Goal: Information Seeking & Learning: Learn about a topic

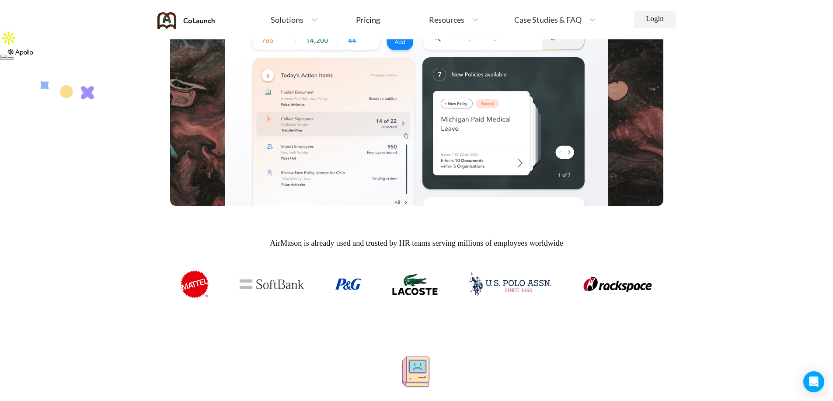
scroll to position [219, 0]
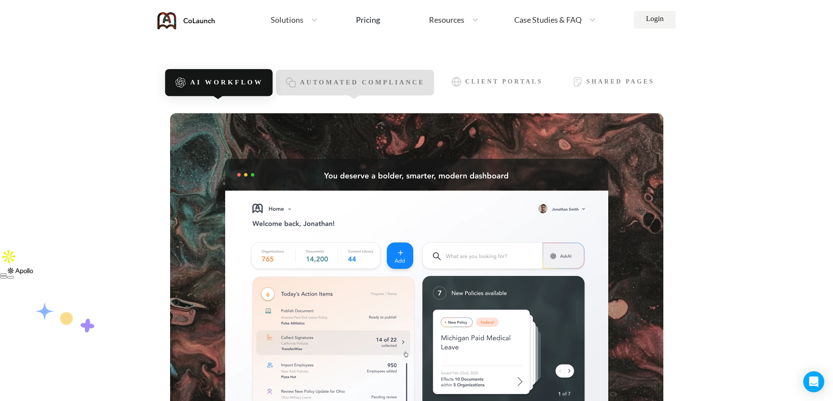
click at [344, 82] on span "Automated Compliance" at bounding box center [362, 82] width 125 height 7
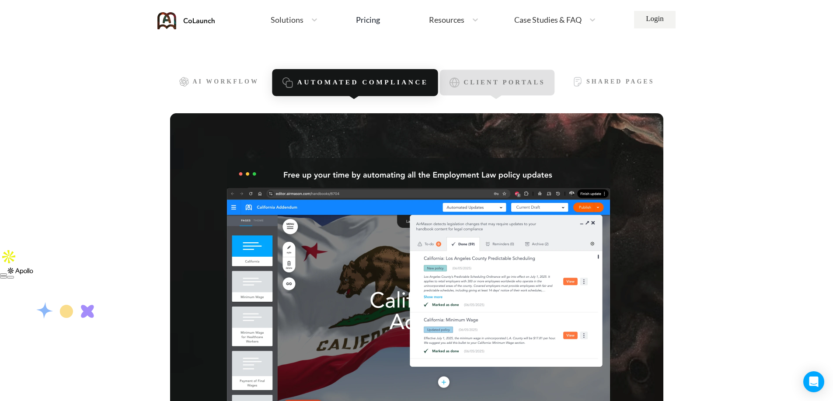
click at [488, 81] on span "Client Portals" at bounding box center [503, 82] width 81 height 7
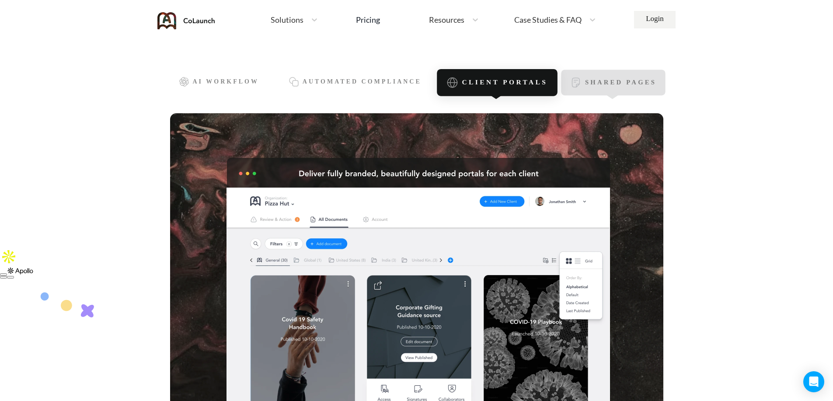
click at [580, 90] on div "Shared Pages" at bounding box center [613, 83] width 104 height 26
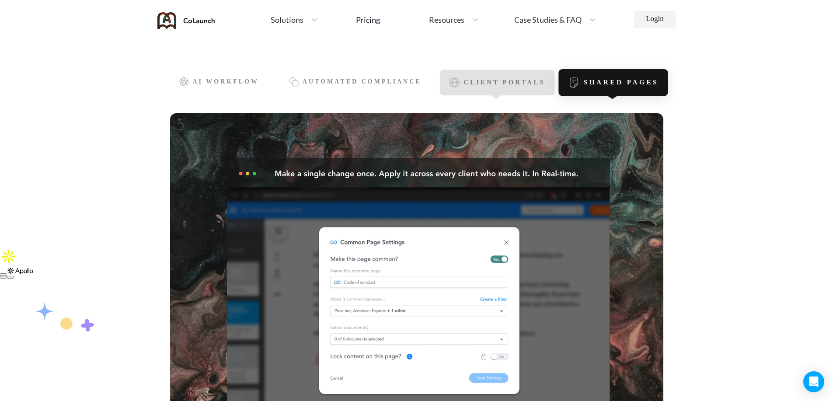
click at [495, 83] on span "Client Portals" at bounding box center [503, 82] width 81 height 7
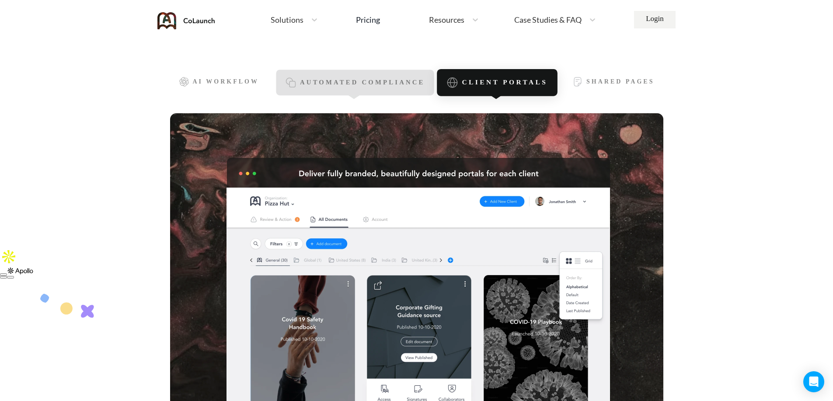
click at [372, 82] on span "Automated Compliance" at bounding box center [362, 82] width 125 height 7
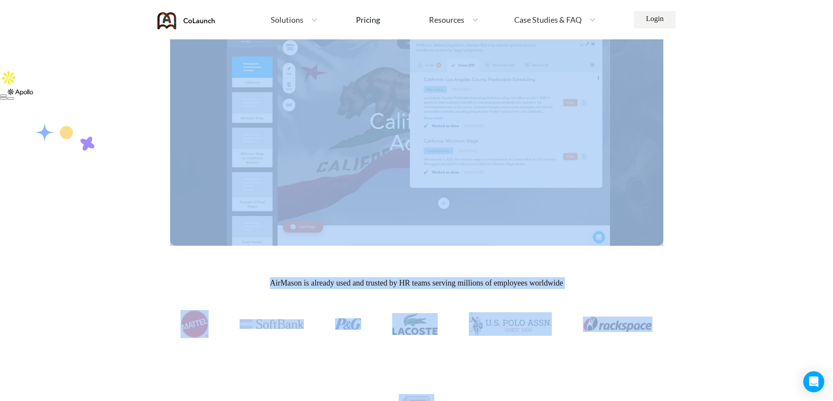
scroll to position [0, 0]
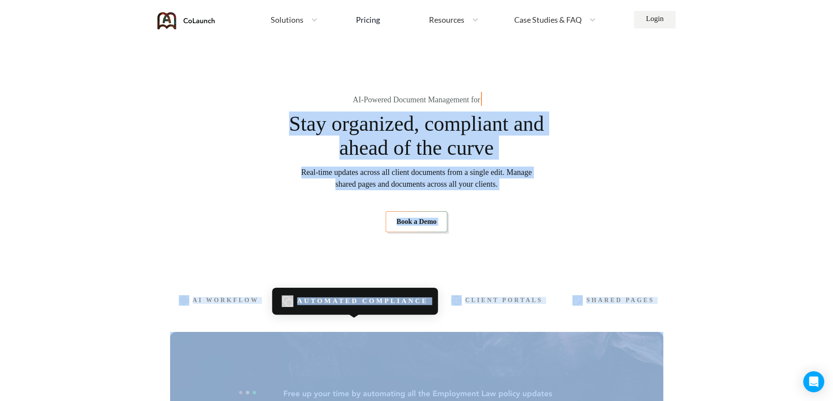
drag, startPoint x: 586, startPoint y: 191, endPoint x: 285, endPoint y: 118, distance: 308.8
copy div "Lore ipsumdolo, sitametco adi elits do eiu tempo Inci-utla etdolor magnaa eni a…"
click at [597, 196] on section "AI-Powered Document Management for Port Stay organized, compliant and ahead of …" at bounding box center [416, 163] width 493 height 193
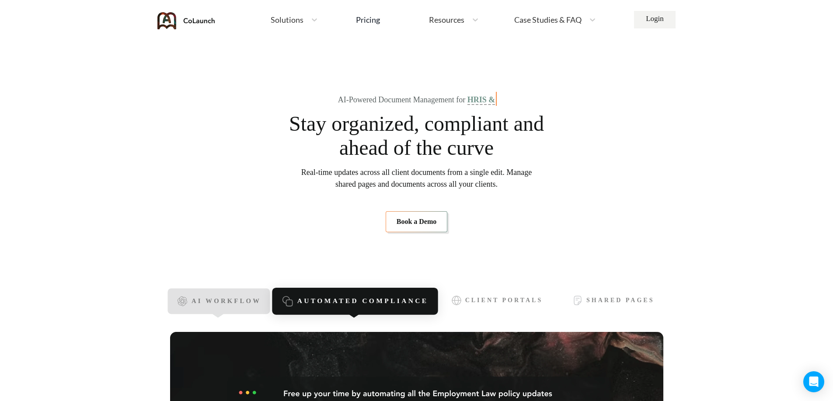
click at [215, 301] on span "AI Workflow" at bounding box center [226, 301] width 70 height 7
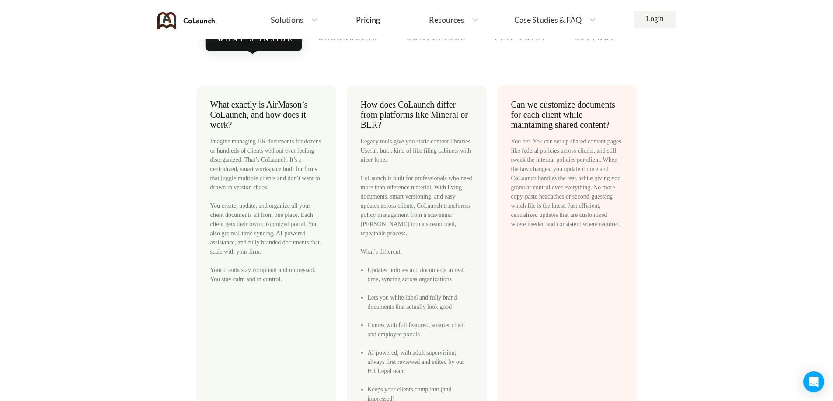
scroll to position [3715, 0]
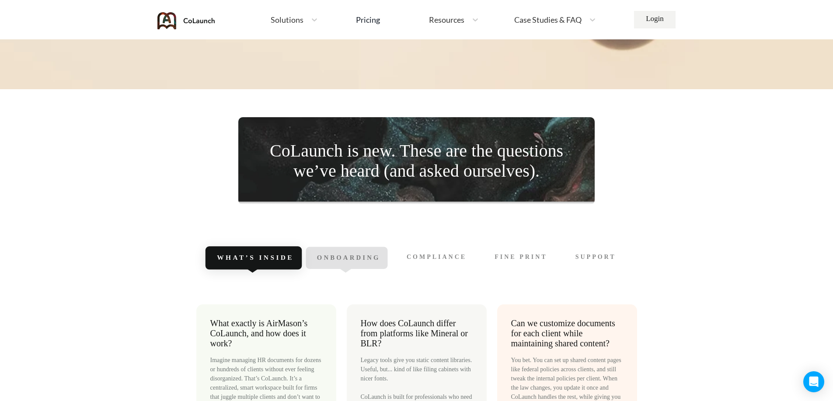
click at [358, 262] on div "Onboarding" at bounding box center [347, 258] width 82 height 22
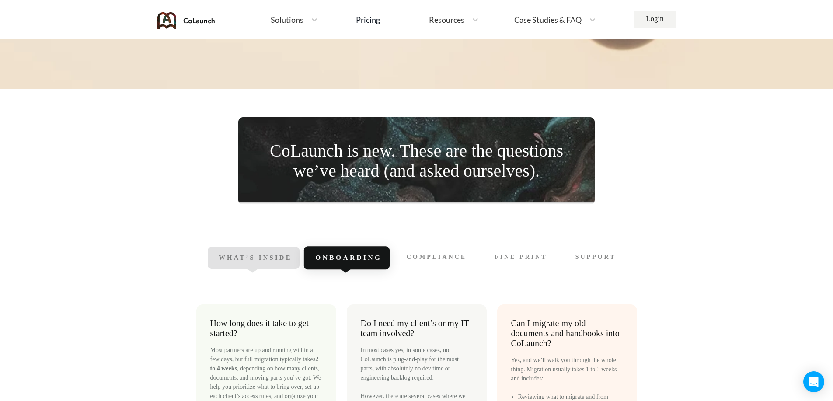
click at [264, 265] on div "What’s Inside" at bounding box center [253, 258] width 91 height 22
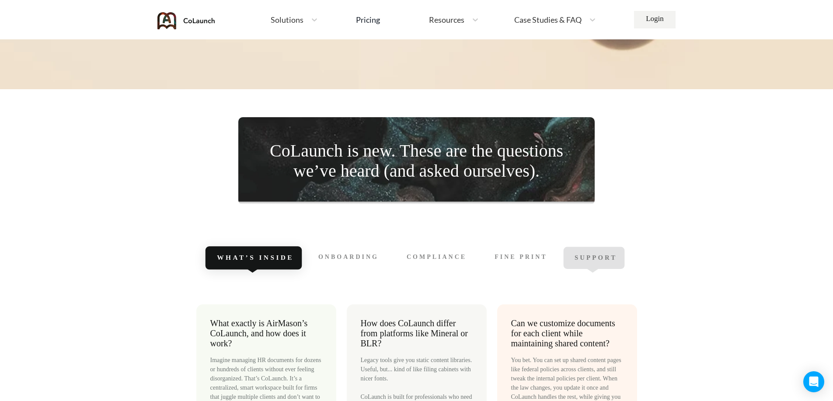
click at [595, 260] on span "Support" at bounding box center [595, 257] width 43 height 7
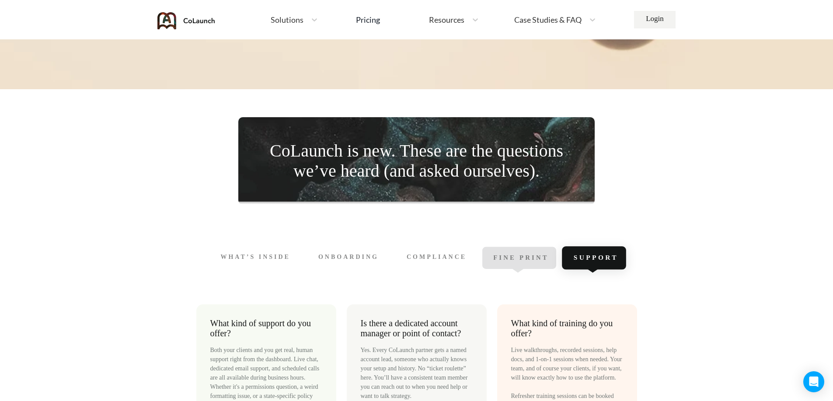
click at [528, 261] on span "Fine Print" at bounding box center [521, 257] width 56 height 7
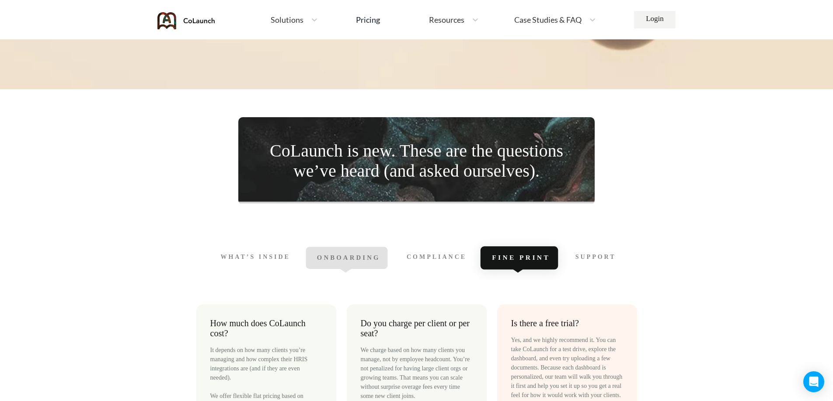
click at [367, 259] on span "Onboarding" at bounding box center [348, 257] width 63 height 7
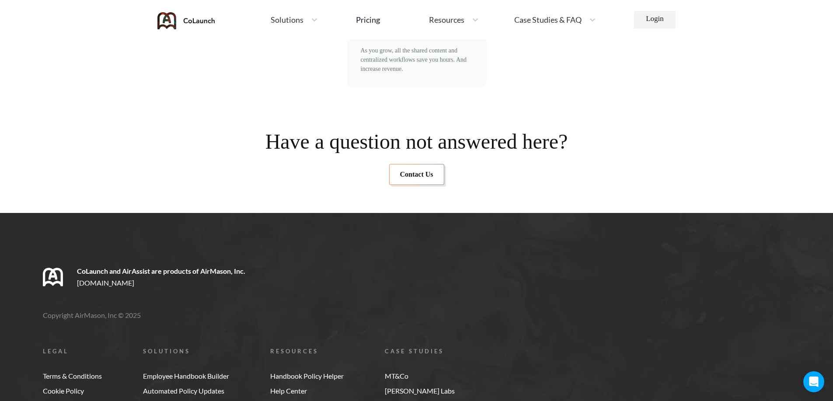
scroll to position [4590, 0]
